Goal: Information Seeking & Learning: Learn about a topic

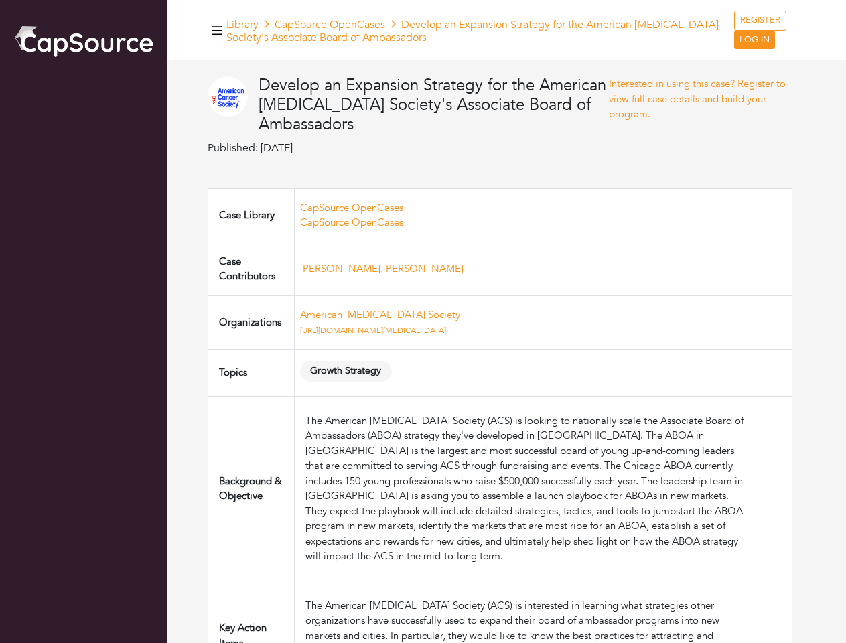
click at [423, 322] on td "American [MEDICAL_DATA] Society [URL][DOMAIN_NAME][MEDICAL_DATA]" at bounding box center [543, 322] width 498 height 54
click at [217, 30] on icon "button" at bounding box center [217, 30] width 11 height 9
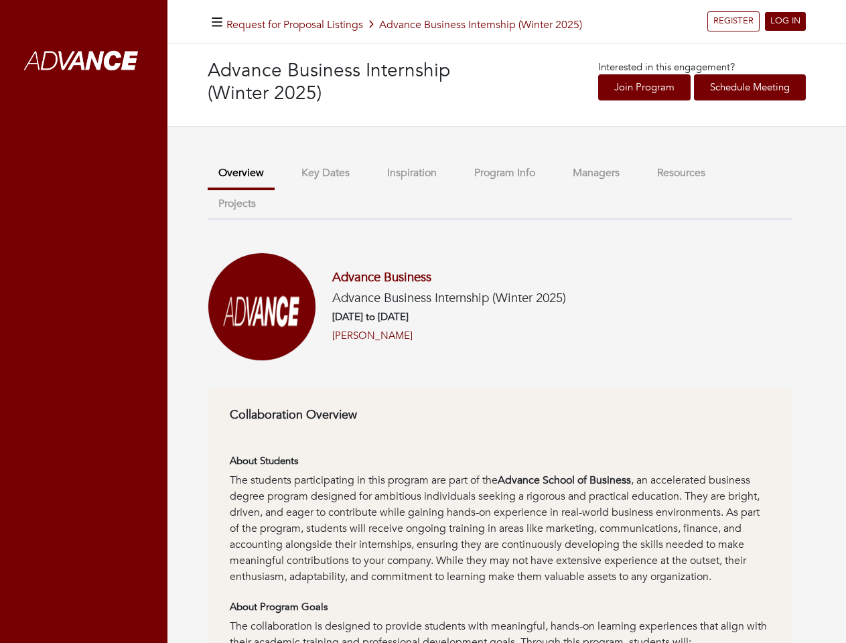
click at [423, 322] on h6 "11/11/2025 to 03/31/2026" at bounding box center [449, 317] width 234 height 12
click at [217, 21] on icon "button" at bounding box center [217, 22] width 11 height 13
